Goal: Find specific page/section: Find specific page/section

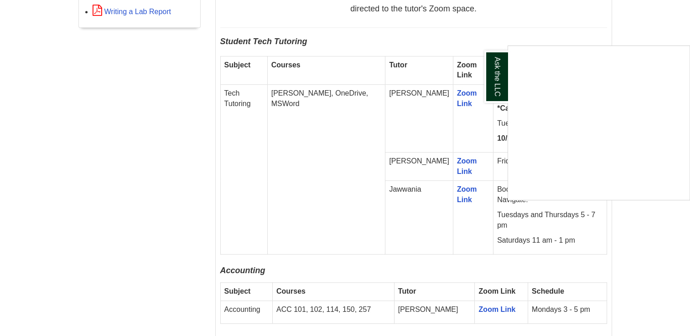
scroll to position [568, 0]
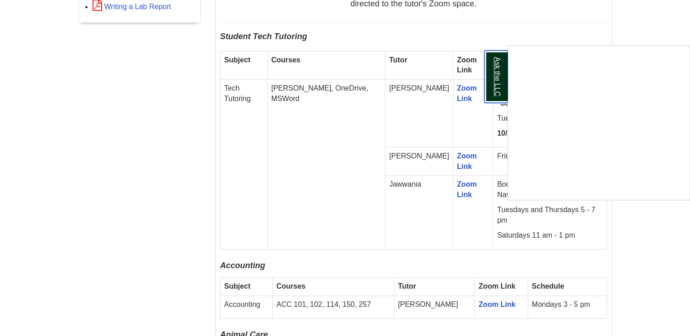
click at [494, 73] on link "Ask the LLC" at bounding box center [496, 77] width 24 height 52
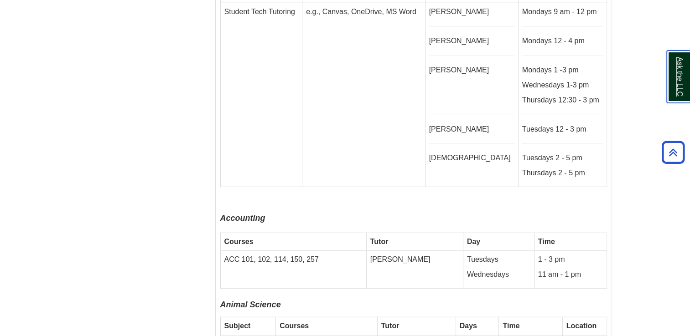
scroll to position [2394, 0]
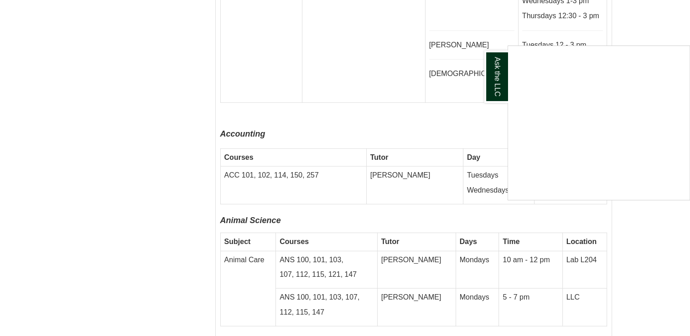
scroll to position [2478, 0]
click at [408, 117] on div "Ask the LLC" at bounding box center [345, 168] width 690 height 336
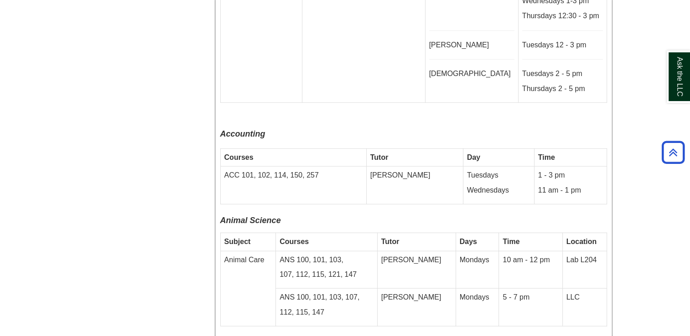
click at [407, 167] on td "[PERSON_NAME]" at bounding box center [414, 186] width 97 height 38
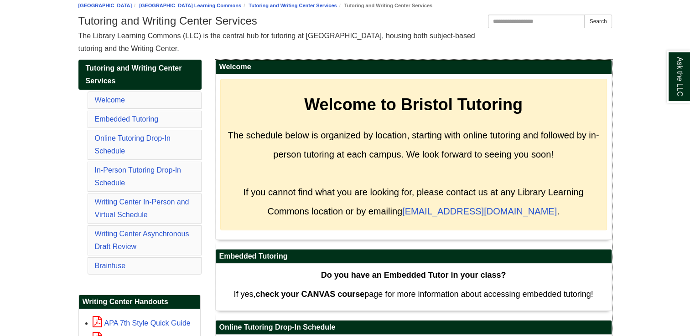
scroll to position [109, 0]
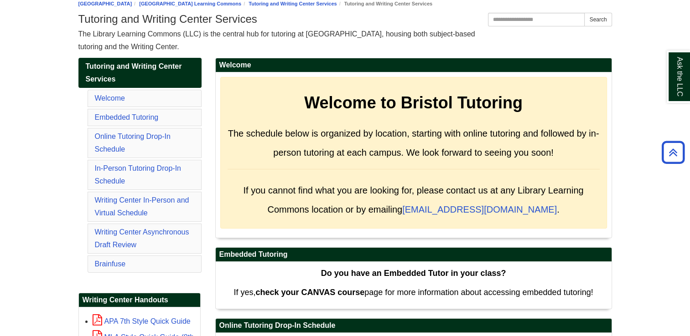
click at [144, 174] on li "In-Person Tutoring Drop-In Schedule" at bounding box center [145, 175] width 114 height 30
click at [139, 169] on link "In-Person Tutoring Drop-In Schedule" at bounding box center [138, 175] width 86 height 21
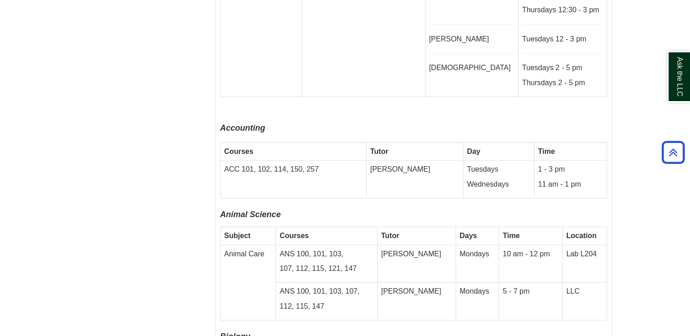
scroll to position [2484, 0]
